Goal: Information Seeking & Learning: Compare options

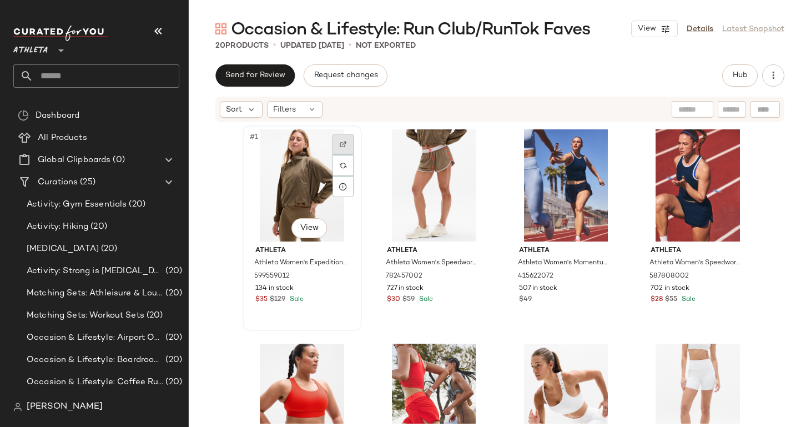
click at [344, 139] on div at bounding box center [343, 144] width 21 height 21
click at [474, 147] on img at bounding box center [474, 144] width 7 height 7
click at [602, 135] on div at bounding box center [606, 144] width 21 height 21
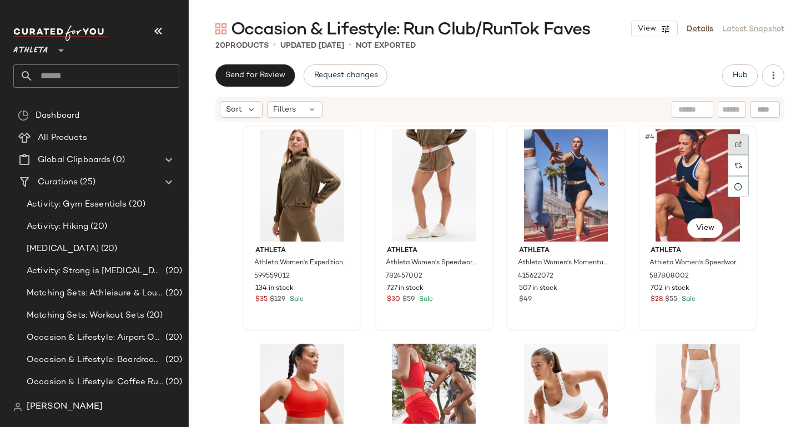
click at [734, 148] on div at bounding box center [738, 144] width 21 height 21
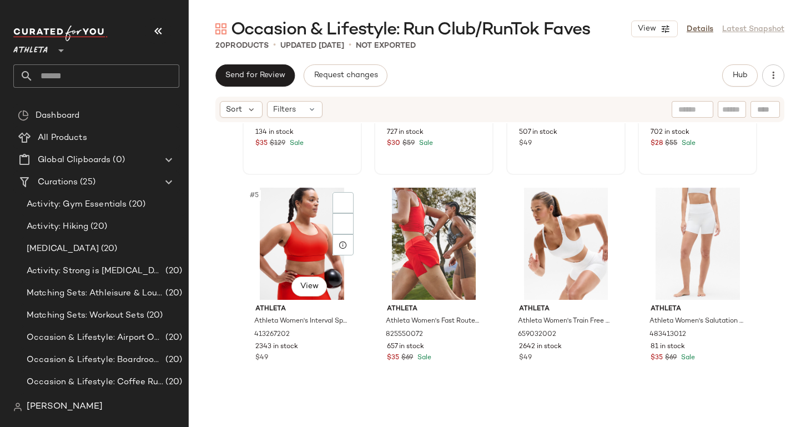
scroll to position [171, 0]
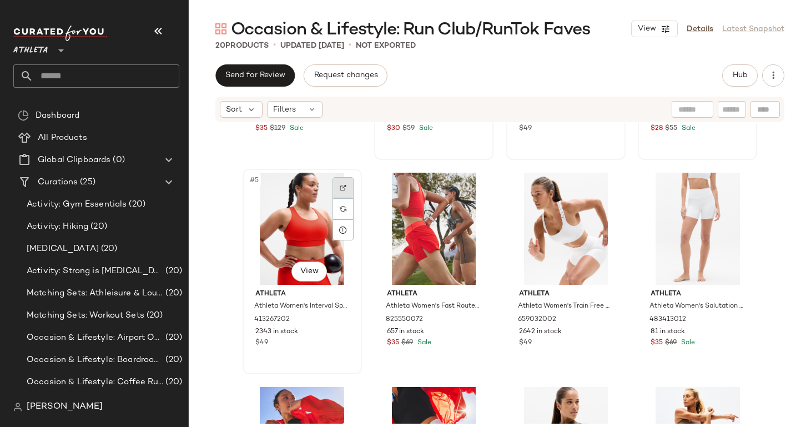
click at [343, 187] on div at bounding box center [343, 187] width 21 height 21
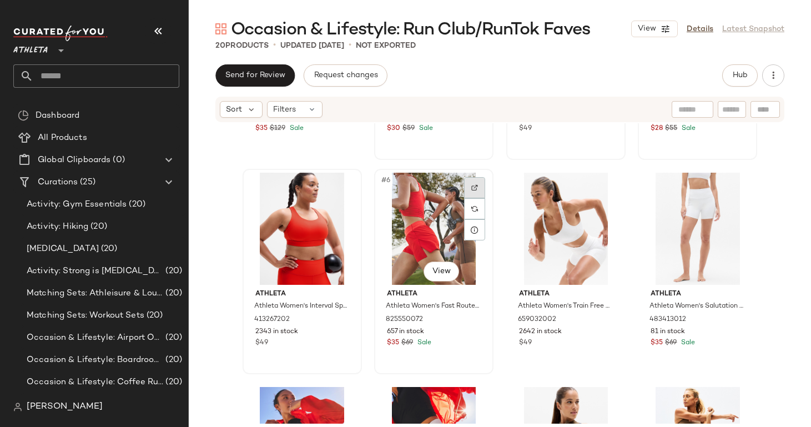
click at [475, 182] on div at bounding box center [474, 187] width 21 height 21
click at [605, 188] on img at bounding box center [607, 187] width 7 height 7
click at [729, 190] on div at bounding box center [738, 187] width 21 height 21
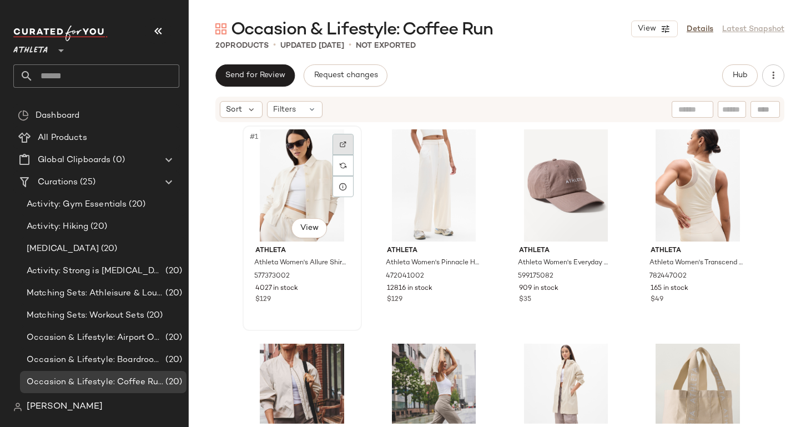
click at [346, 145] on div at bounding box center [343, 144] width 21 height 21
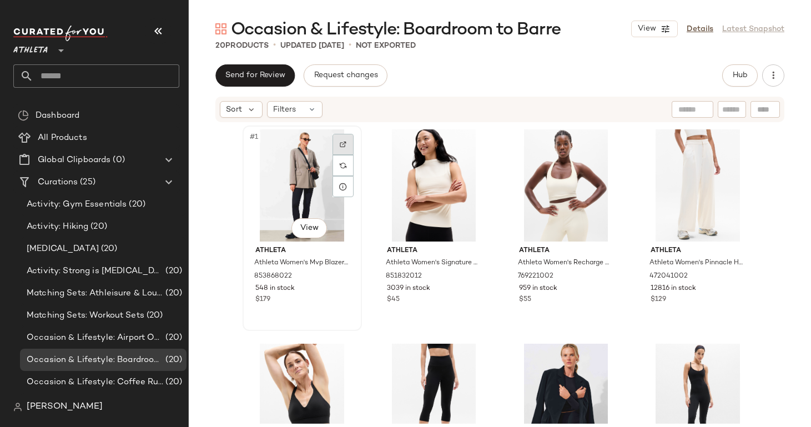
click at [336, 139] on div at bounding box center [343, 144] width 21 height 21
click at [472, 141] on div at bounding box center [474, 144] width 21 height 21
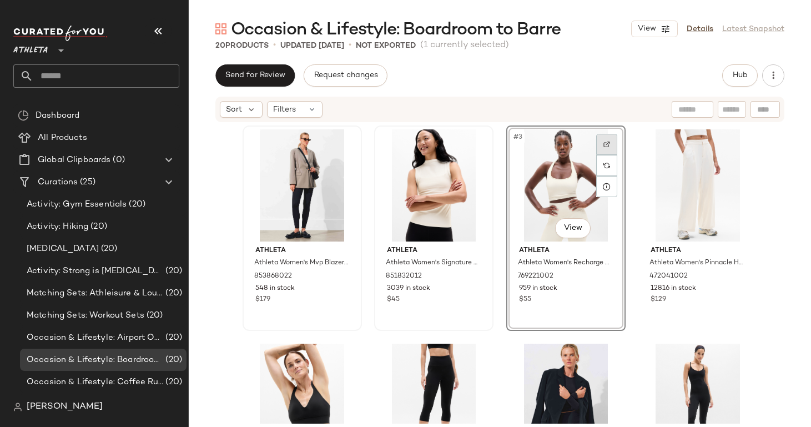
click at [606, 147] on img at bounding box center [607, 144] width 7 height 7
click at [742, 147] on div at bounding box center [738, 144] width 21 height 21
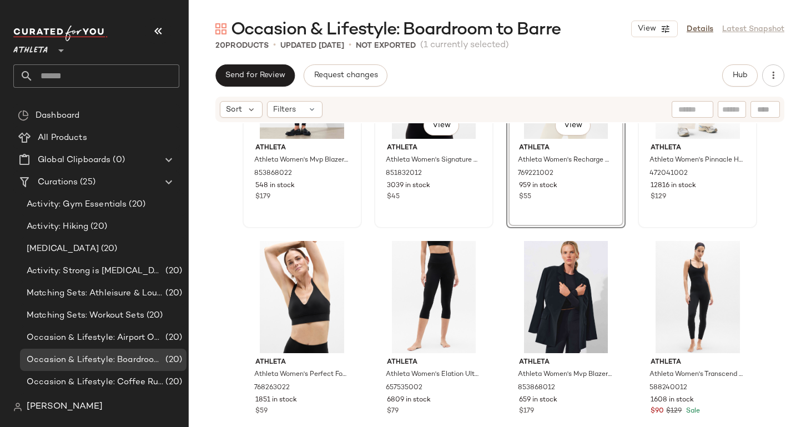
scroll to position [112, 0]
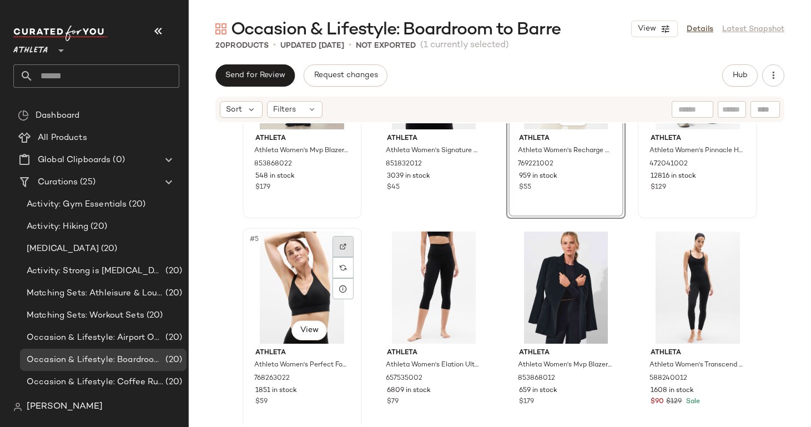
click at [335, 244] on div at bounding box center [343, 246] width 21 height 21
click at [476, 246] on div at bounding box center [474, 246] width 21 height 21
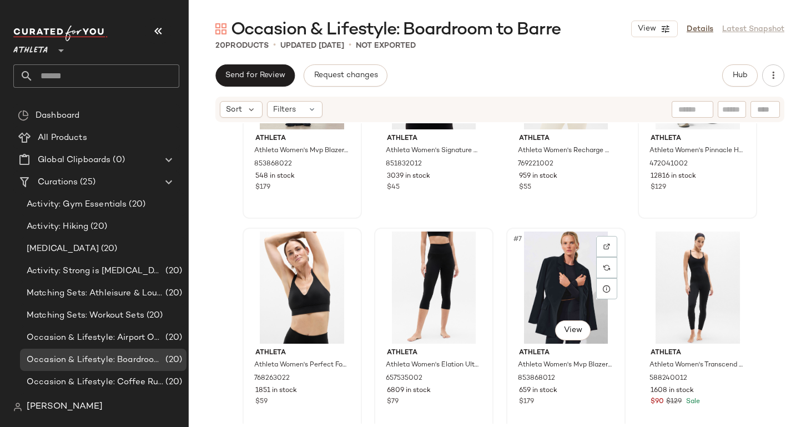
click at [599, 233] on div "#7 View" at bounding box center [566, 288] width 112 height 112
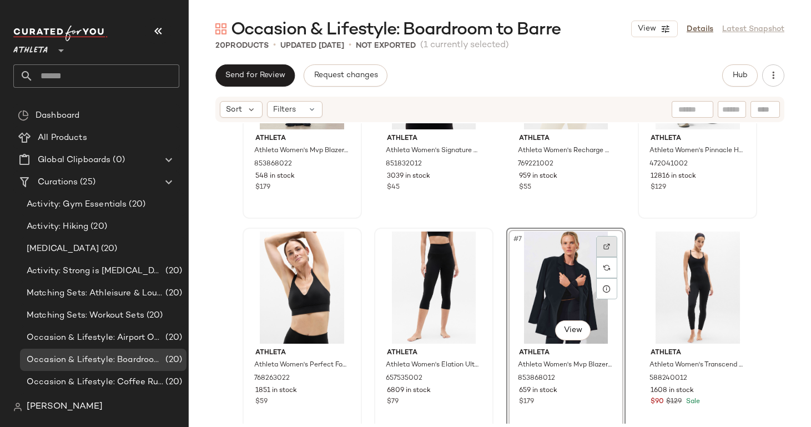
click at [599, 240] on div at bounding box center [606, 246] width 21 height 21
click at [737, 250] on div at bounding box center [738, 246] width 21 height 21
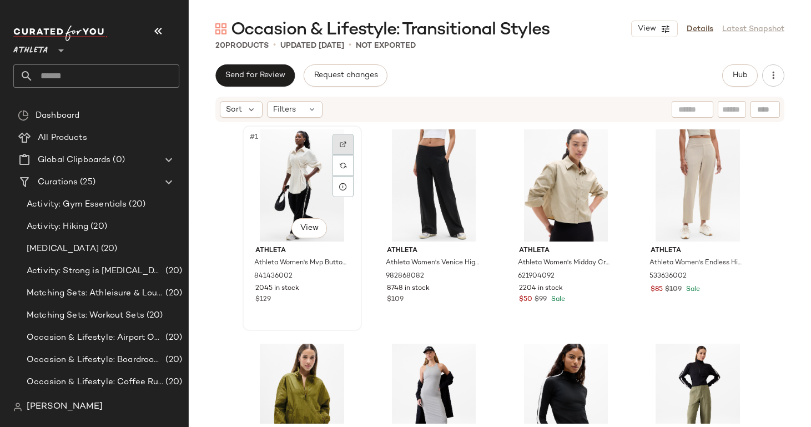
click at [342, 142] on img at bounding box center [343, 144] width 7 height 7
click at [478, 140] on div at bounding box center [474, 144] width 21 height 21
click at [605, 142] on img at bounding box center [607, 144] width 7 height 7
click at [731, 141] on div at bounding box center [738, 144] width 21 height 21
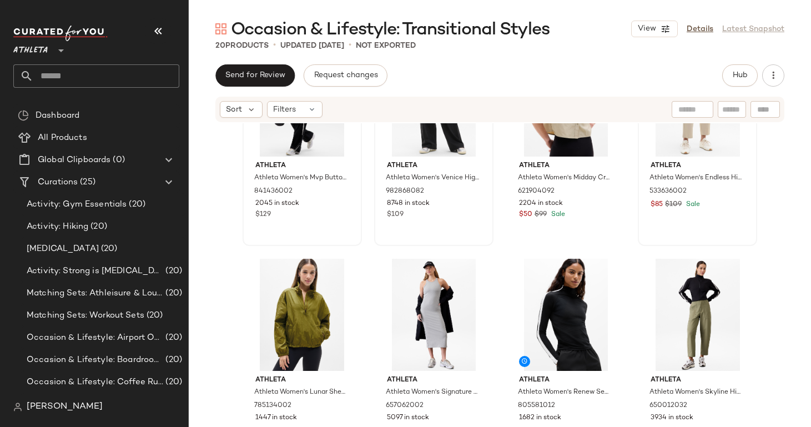
scroll to position [104, 0]
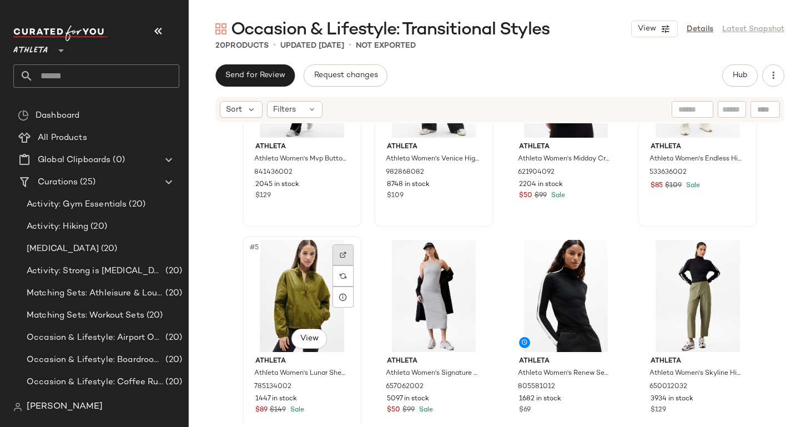
click at [340, 253] on img at bounding box center [343, 255] width 7 height 7
click at [465, 250] on div at bounding box center [474, 254] width 21 height 21
click at [609, 264] on div at bounding box center [606, 254] width 21 height 21
click at [731, 260] on div at bounding box center [738, 254] width 21 height 21
